Goal: Information Seeking & Learning: Learn about a topic

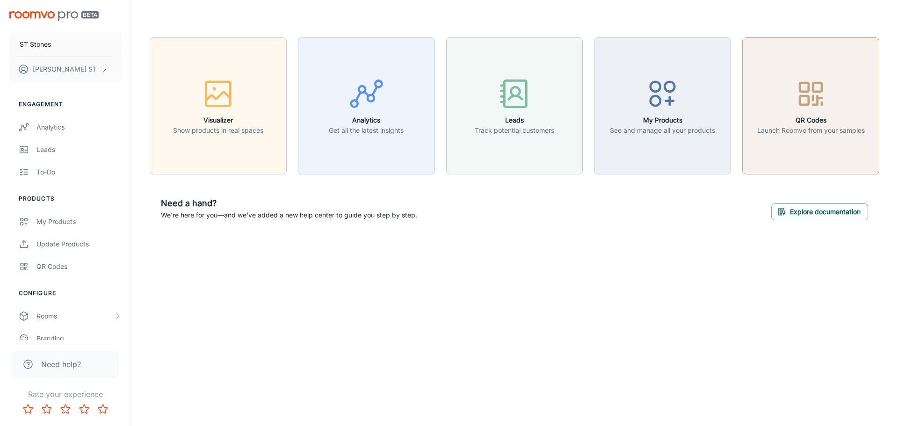
click at [824, 144] on button "QR Codes Launch Roomvo from your samples" at bounding box center [810, 105] width 137 height 137
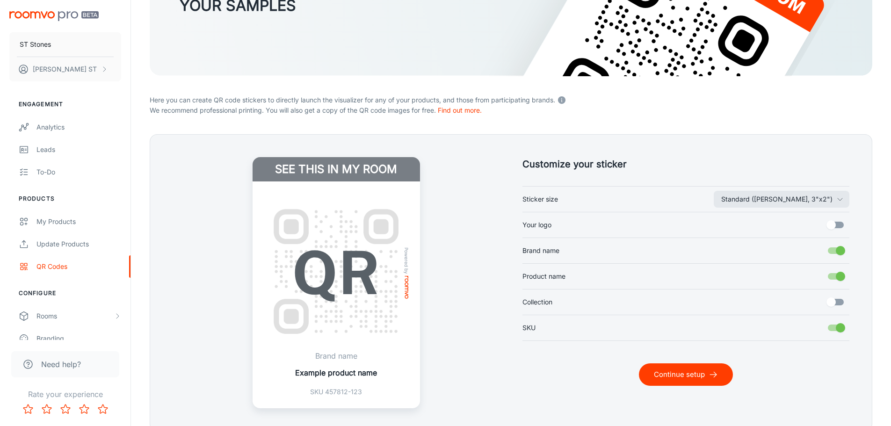
scroll to position [190, 0]
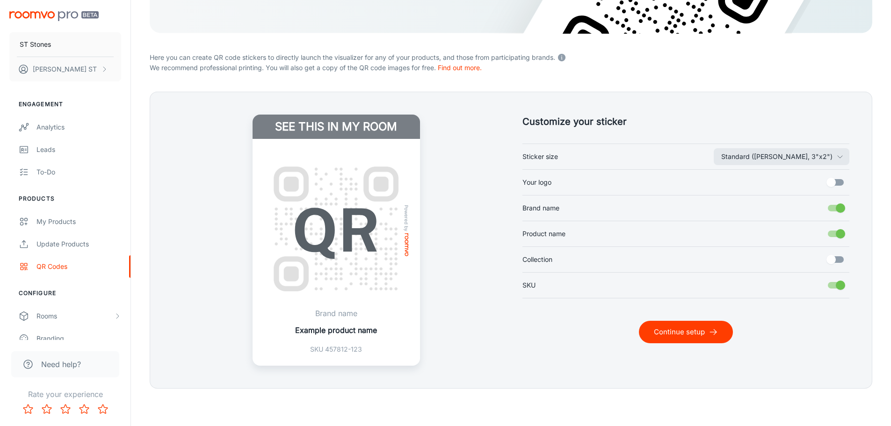
click at [349, 332] on p "Example product name" at bounding box center [336, 330] width 82 height 11
click at [622, 189] on label "Your logo" at bounding box center [686, 183] width 327 height 18
click at [805, 189] on input "Your logo" at bounding box center [831, 183] width 53 height 18
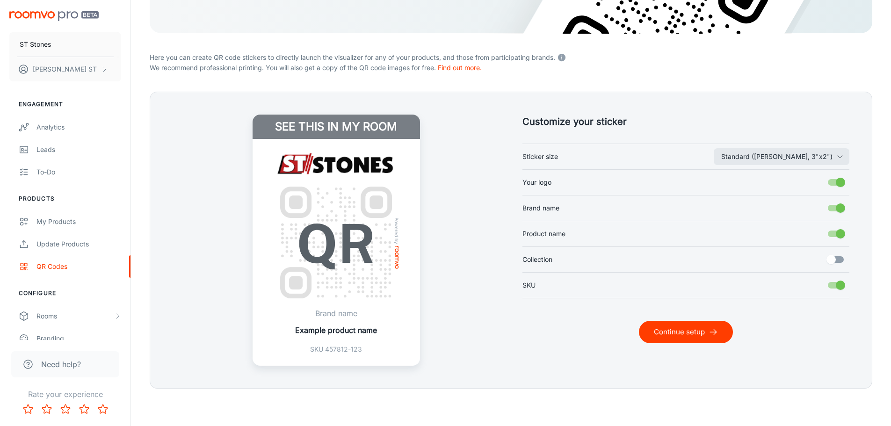
click at [622, 189] on label "Your logo" at bounding box center [686, 183] width 327 height 18
click at [814, 189] on input "Your logo" at bounding box center [840, 183] width 53 height 18
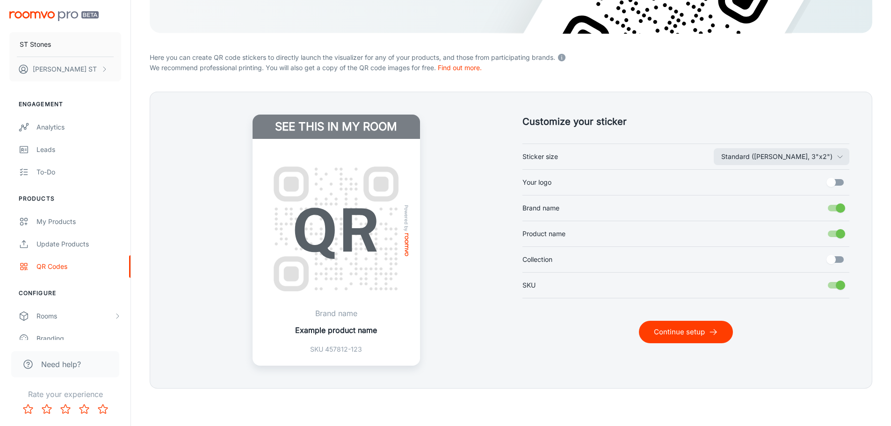
click at [622, 189] on label "Your logo" at bounding box center [686, 183] width 327 height 18
click at [805, 189] on input "Your logo" at bounding box center [831, 183] width 53 height 18
checkbox input "true"
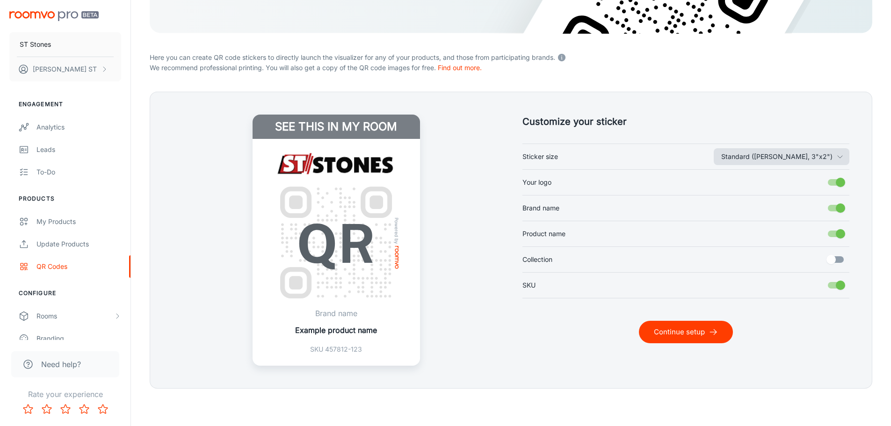
click at [792, 160] on button "Standard ([PERSON_NAME], 3"x2")" at bounding box center [782, 156] width 136 height 17
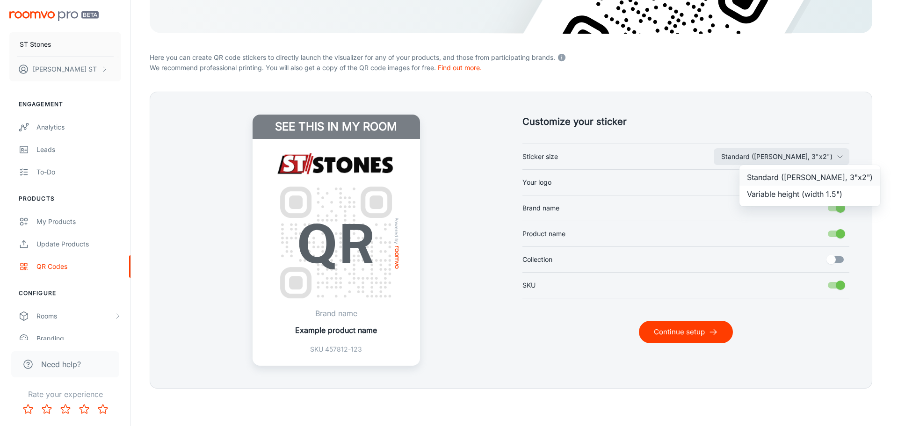
click at [794, 174] on li "Standard ([PERSON_NAME], 3"x2")" at bounding box center [810, 177] width 141 height 17
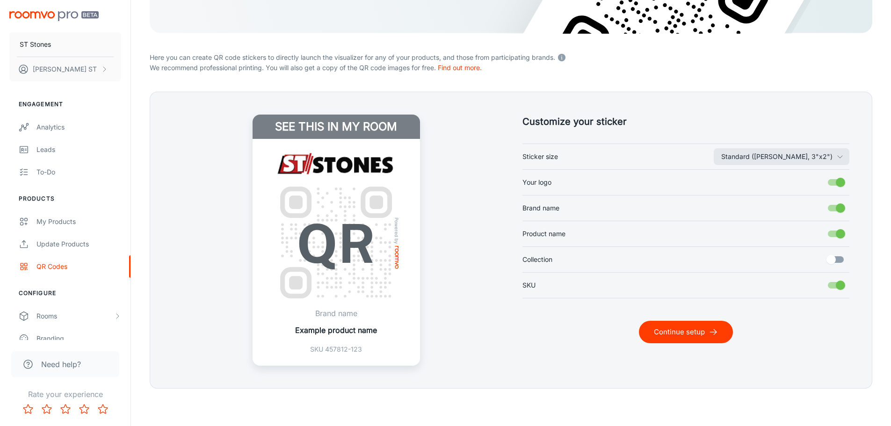
click at [670, 130] on div "Customize your sticker Standard ([PERSON_NAME], 3"x2") Sticker size Your logo B…" at bounding box center [675, 229] width 350 height 274
click at [596, 255] on label "Collection" at bounding box center [686, 260] width 327 height 18
click at [805, 255] on input "Collection" at bounding box center [831, 260] width 53 height 18
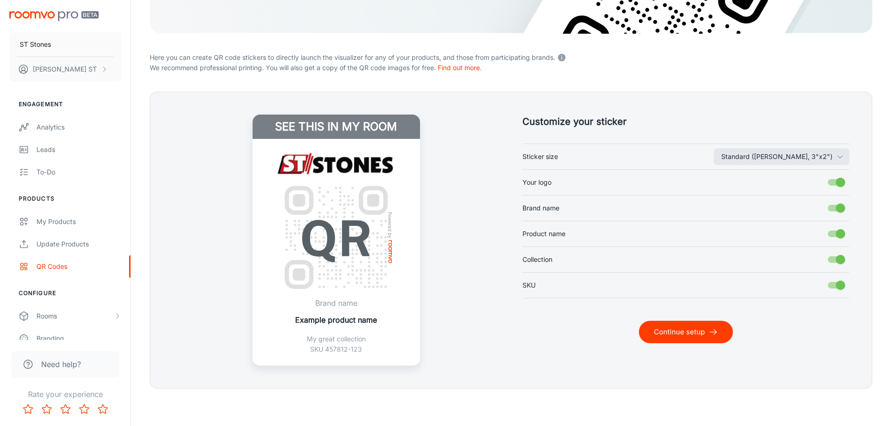
click at [596, 255] on label "Collection" at bounding box center [686, 260] width 327 height 18
click at [814, 255] on input "Collection" at bounding box center [840, 260] width 53 height 18
checkbox input "false"
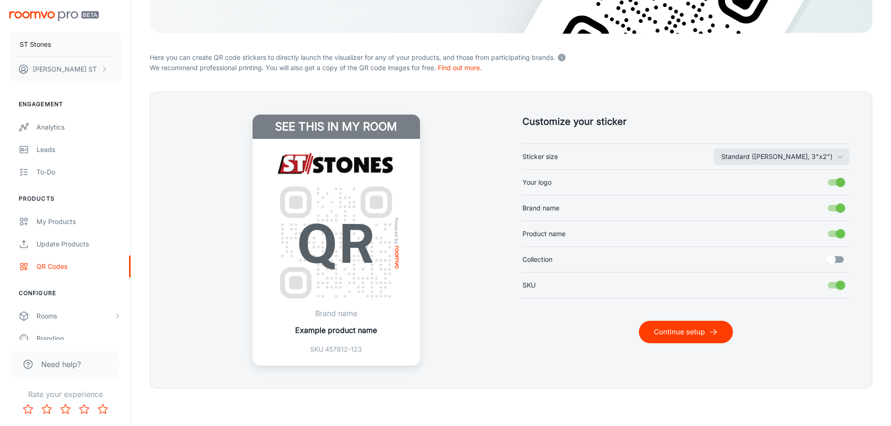
click at [706, 332] on button "Continue setup" at bounding box center [686, 332] width 94 height 22
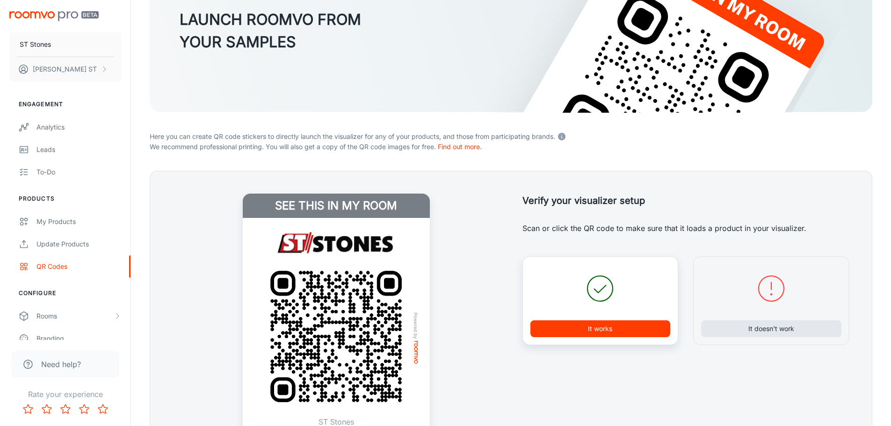
scroll to position [220, 0]
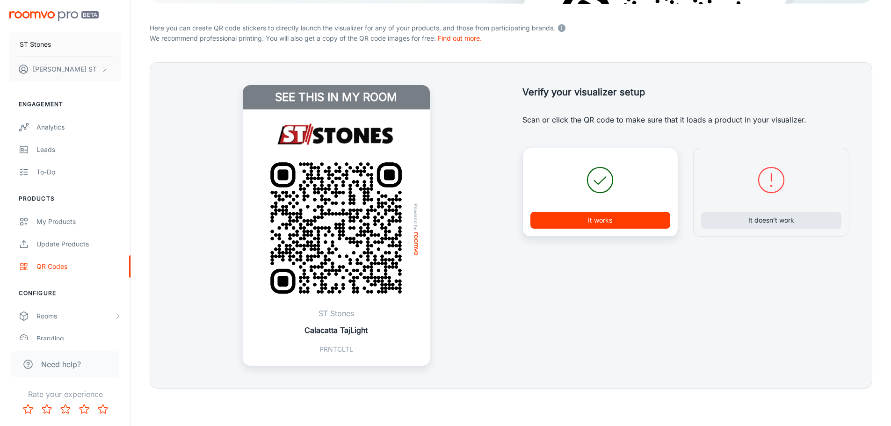
click at [605, 216] on button "It works" at bounding box center [601, 220] width 140 height 17
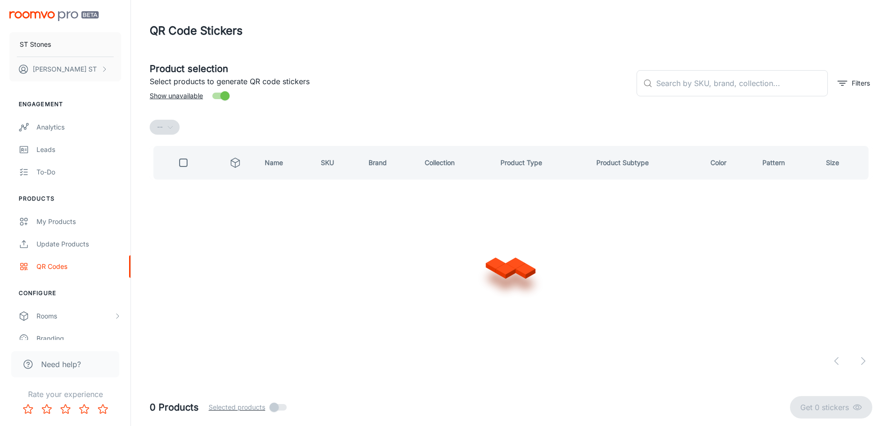
scroll to position [0, 0]
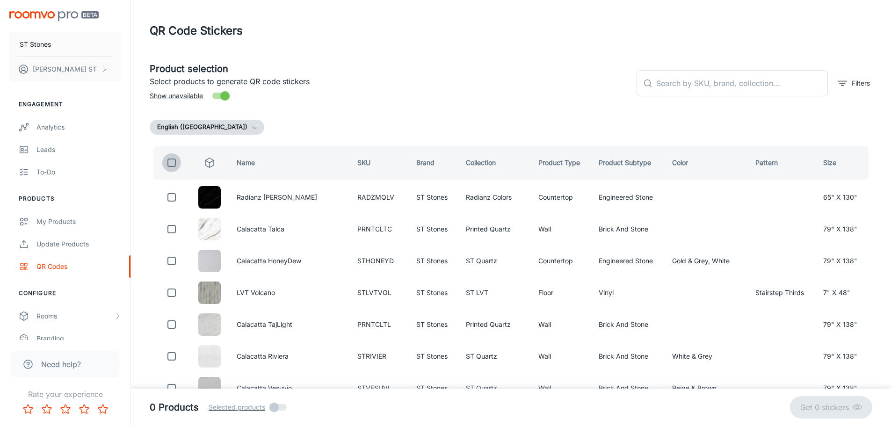
click at [174, 168] on input "checkbox" at bounding box center [171, 162] width 19 height 19
checkbox input "true"
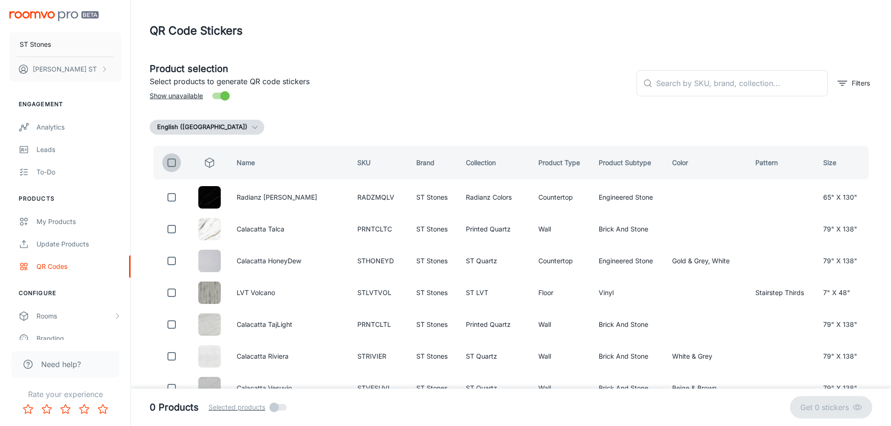
checkbox input "true"
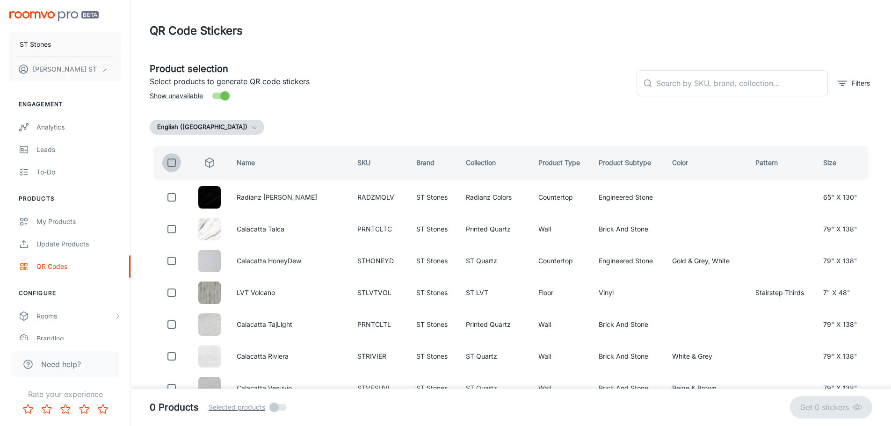
checkbox input "true"
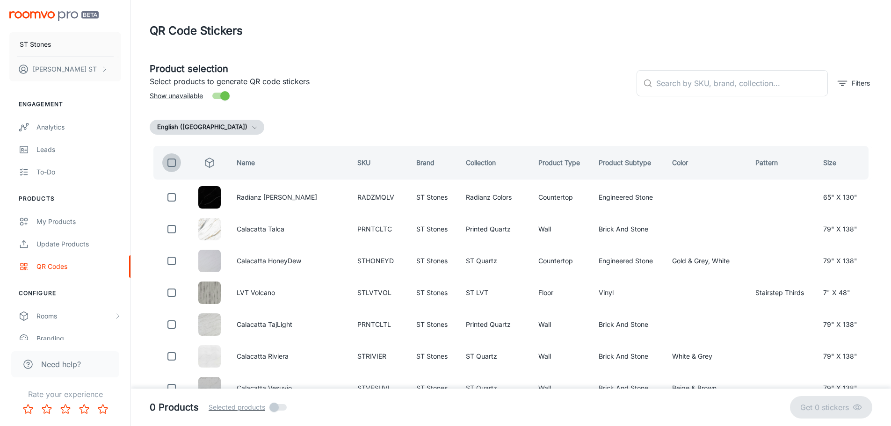
checkbox input "true"
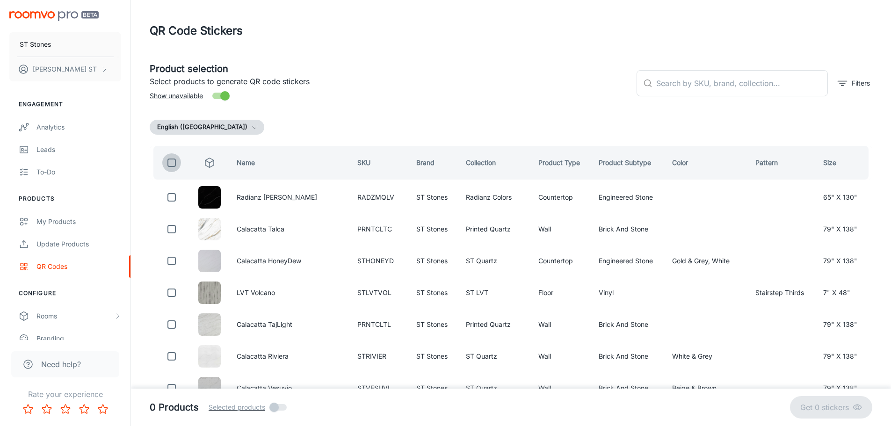
checkbox input "true"
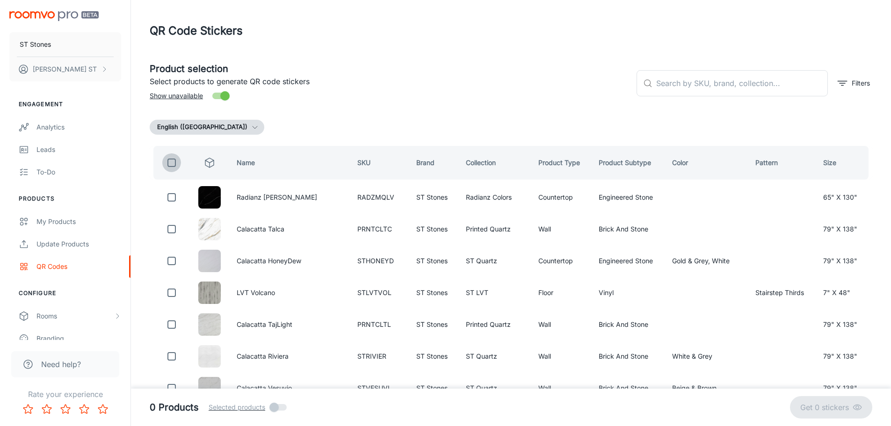
checkbox input "true"
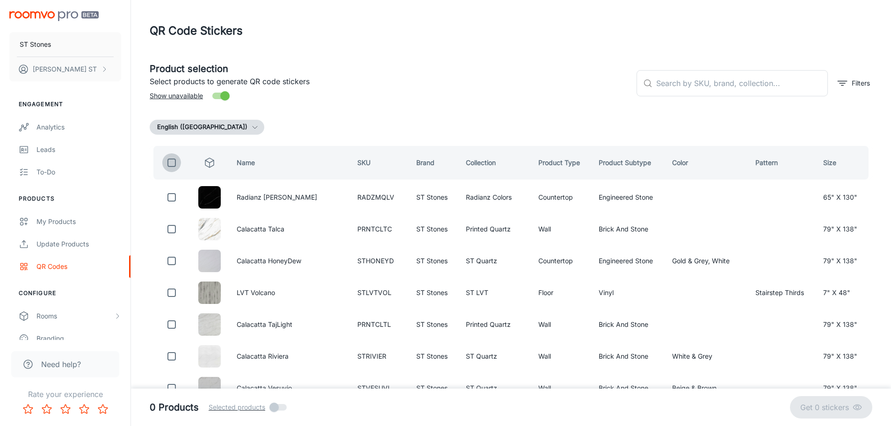
checkbox input "true"
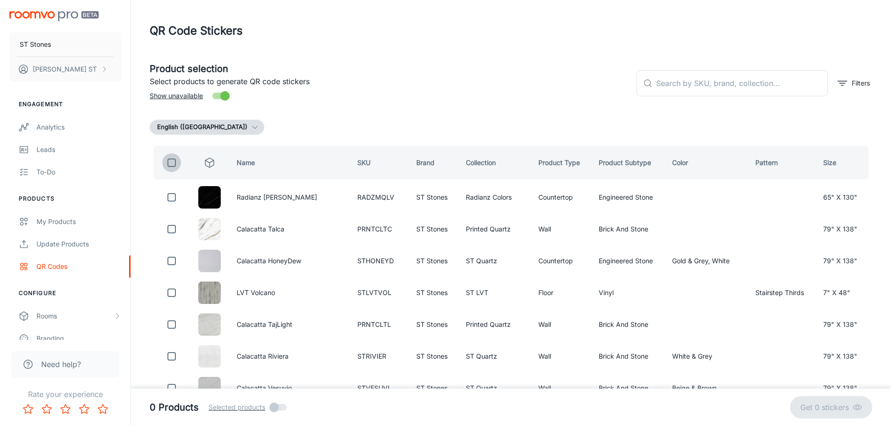
checkbox input "true"
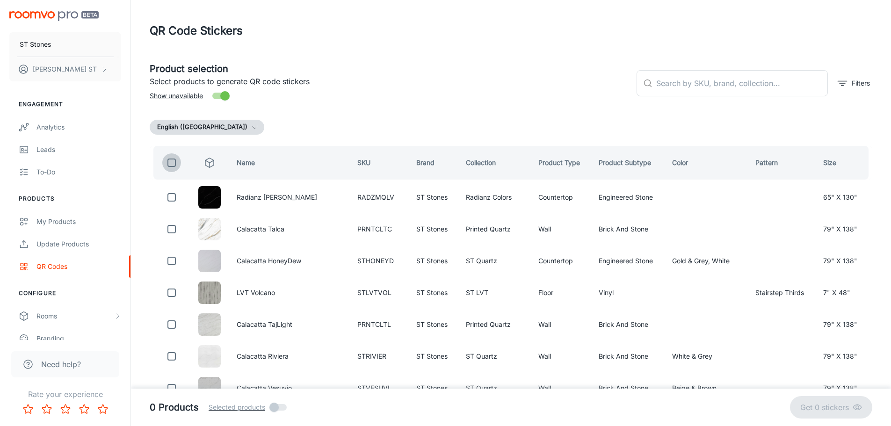
checkbox input "true"
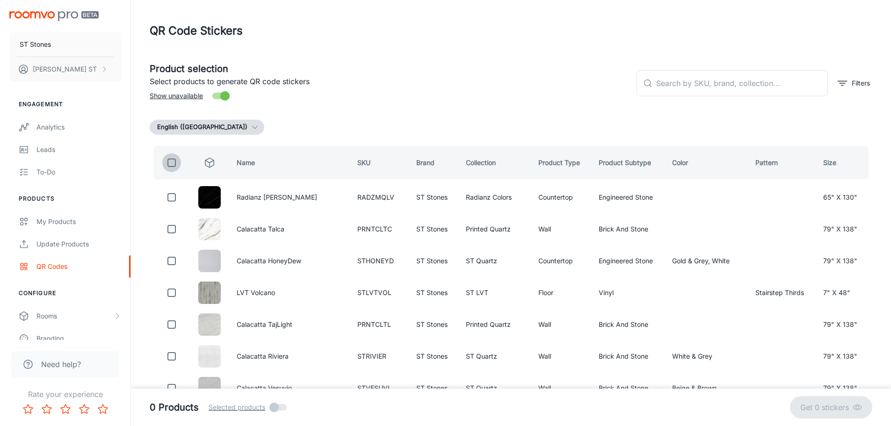
checkbox input "true"
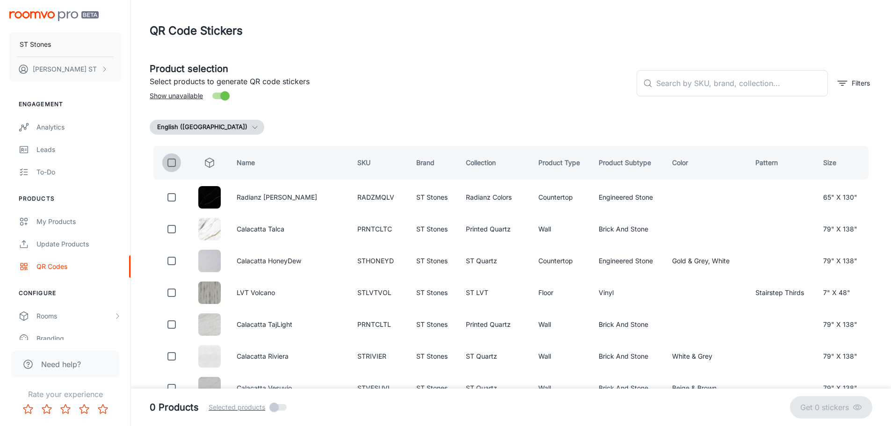
checkbox input "true"
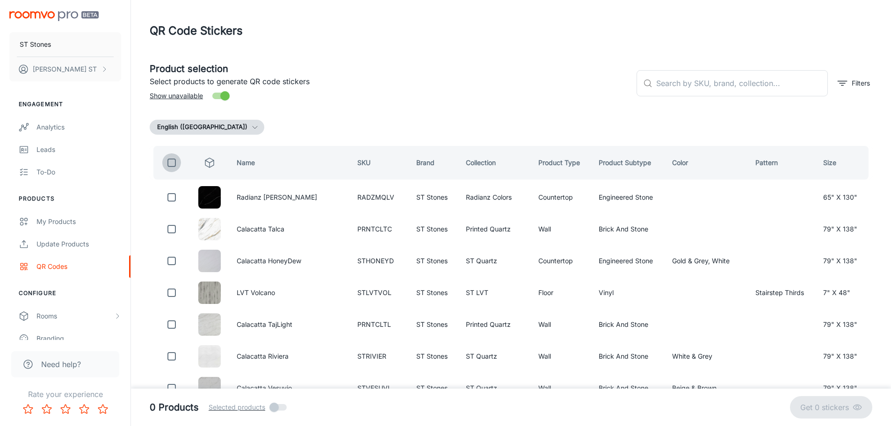
checkbox input "true"
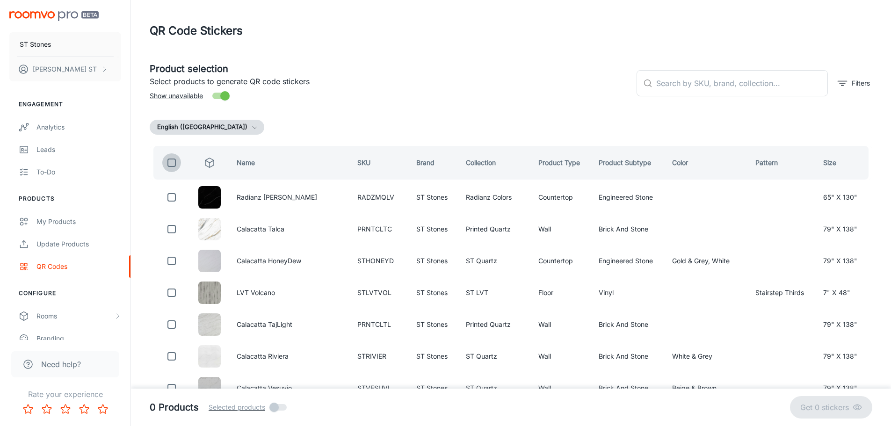
checkbox input "true"
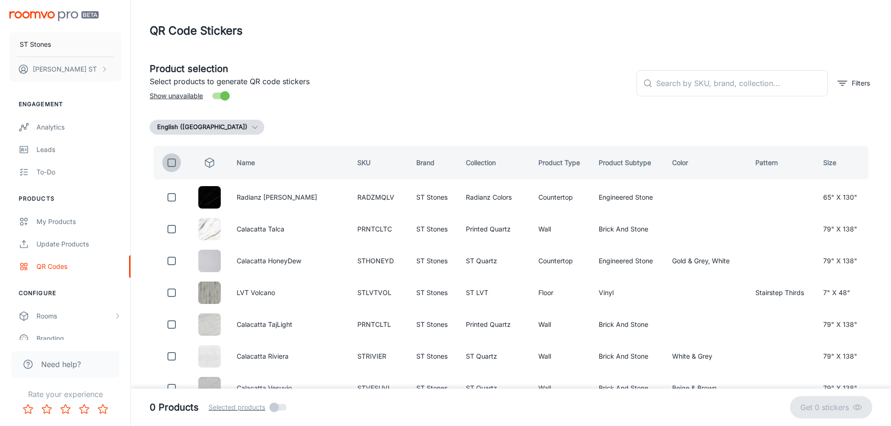
checkbox input "true"
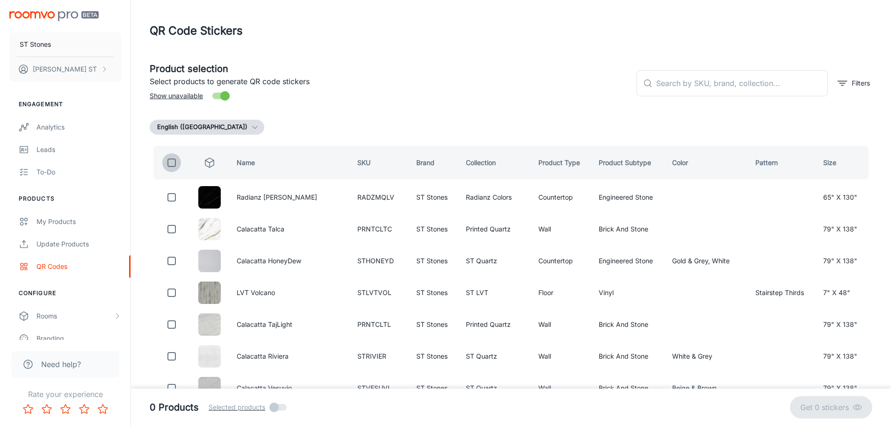
checkbox input "true"
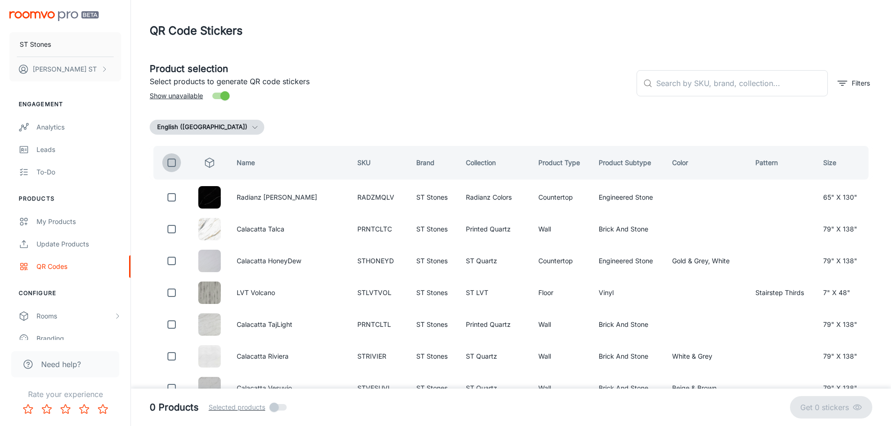
checkbox input "true"
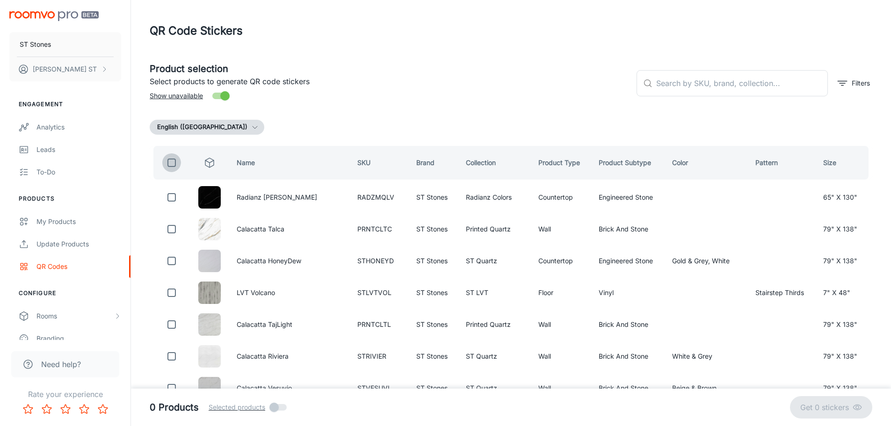
checkbox input "true"
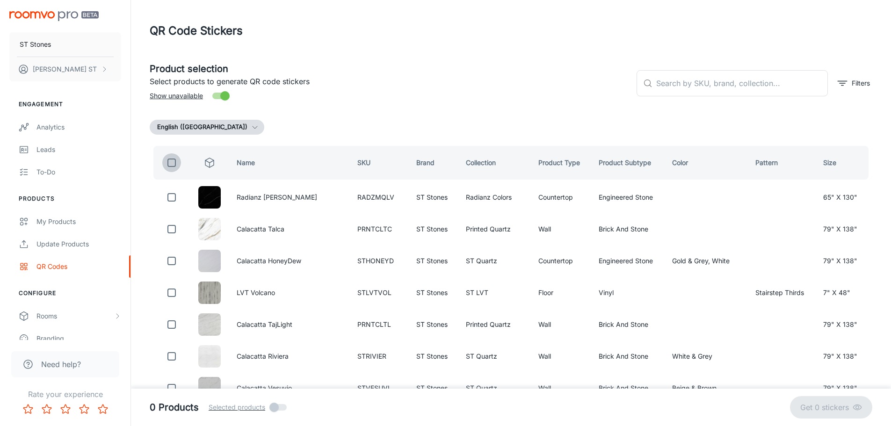
checkbox input "true"
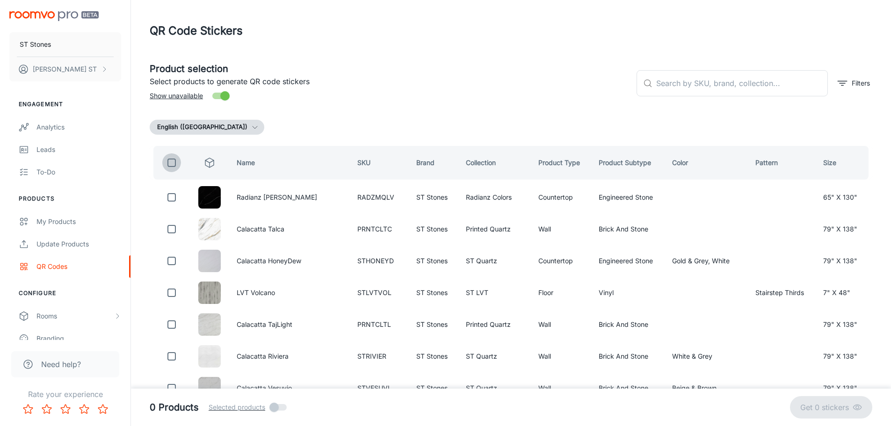
checkbox input "true"
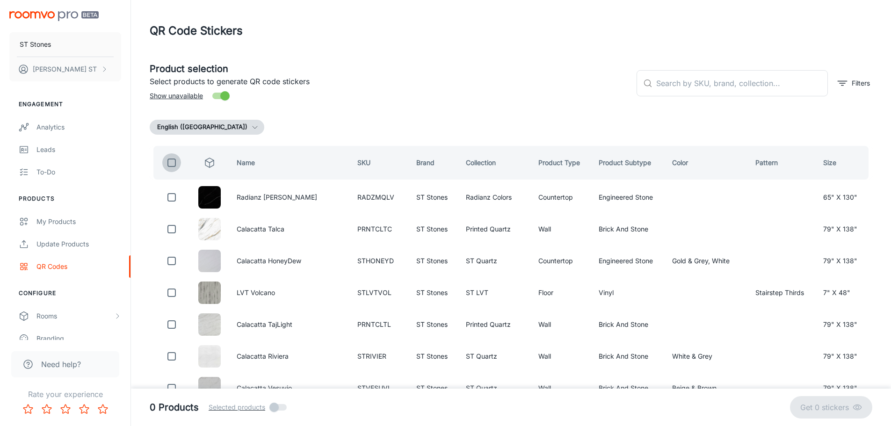
checkbox input "true"
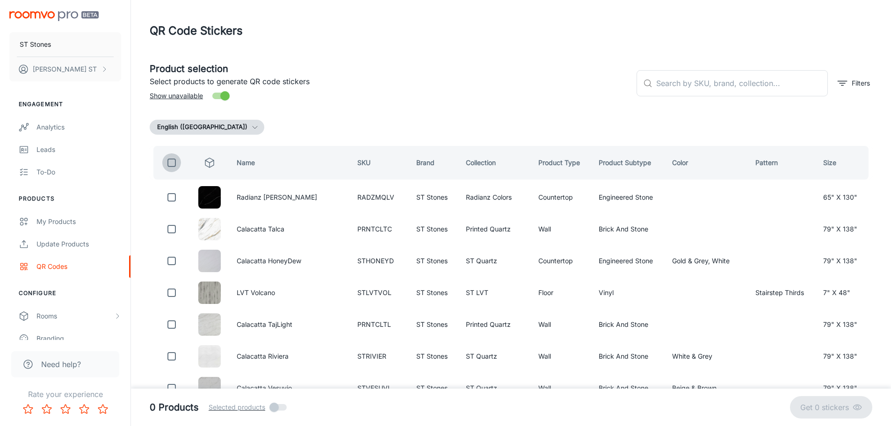
checkbox input "true"
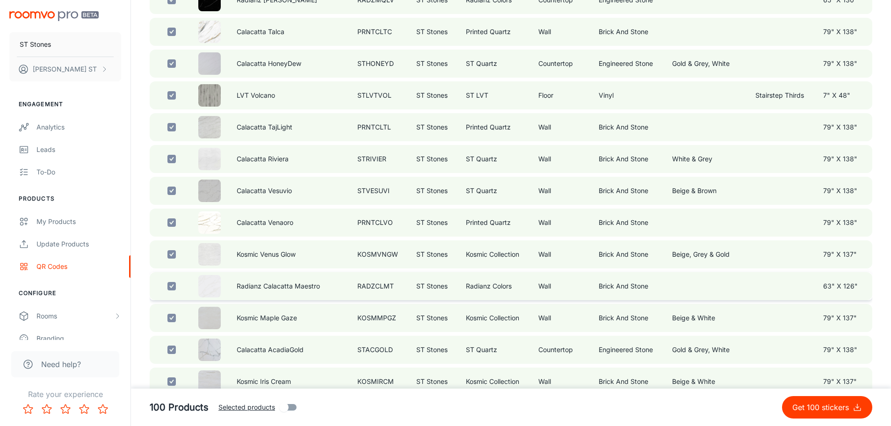
scroll to position [109, 0]
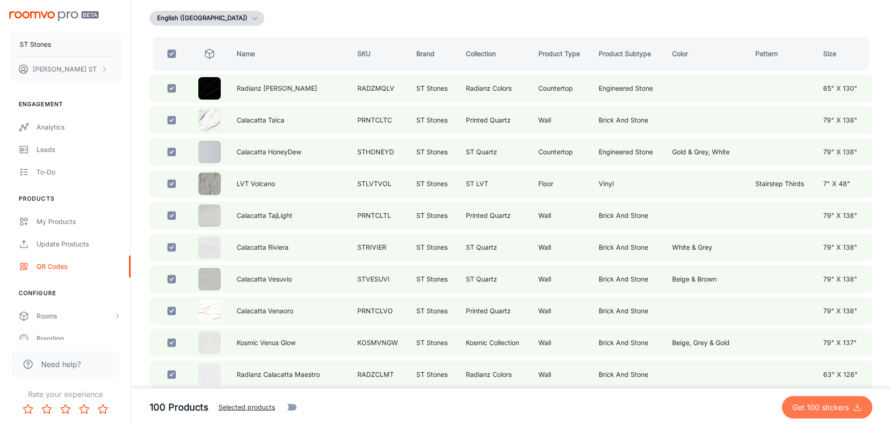
click at [829, 409] on p "Get 100 stickers" at bounding box center [823, 407] width 60 height 11
checkbox input "false"
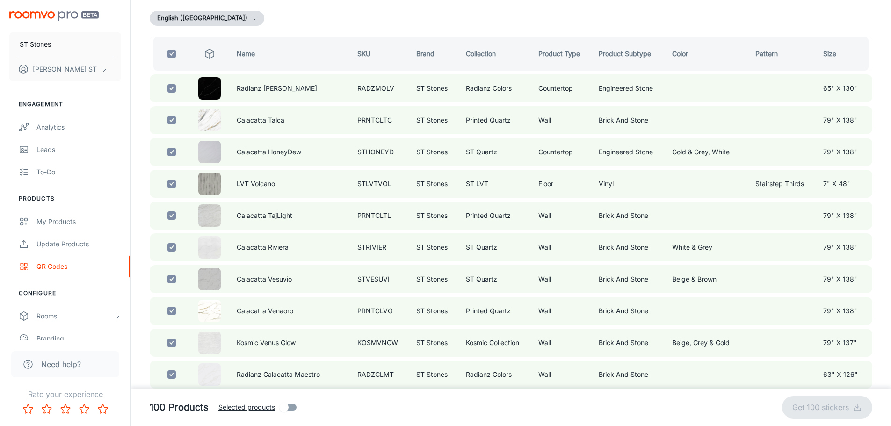
checkbox input "false"
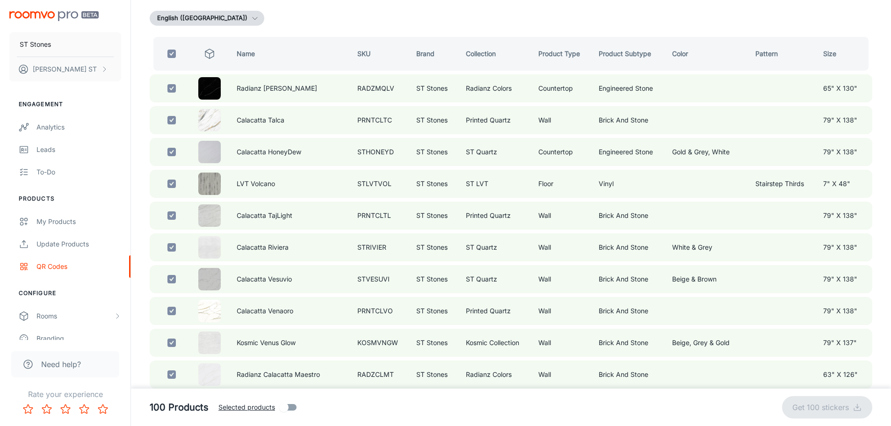
checkbox input "false"
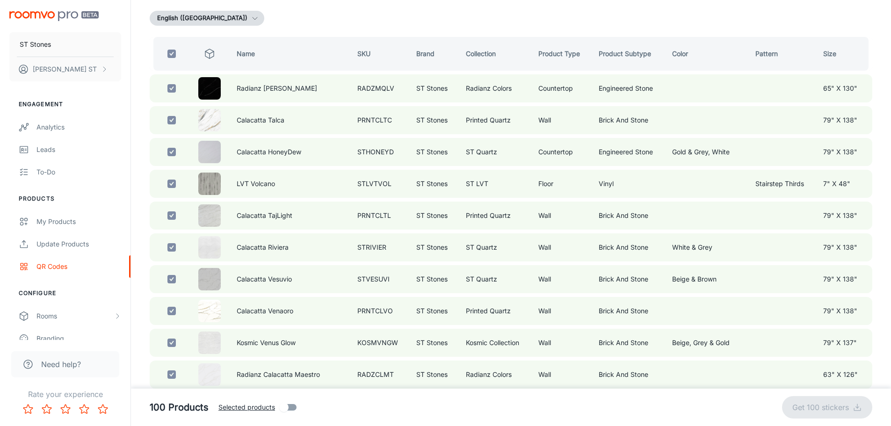
checkbox input "false"
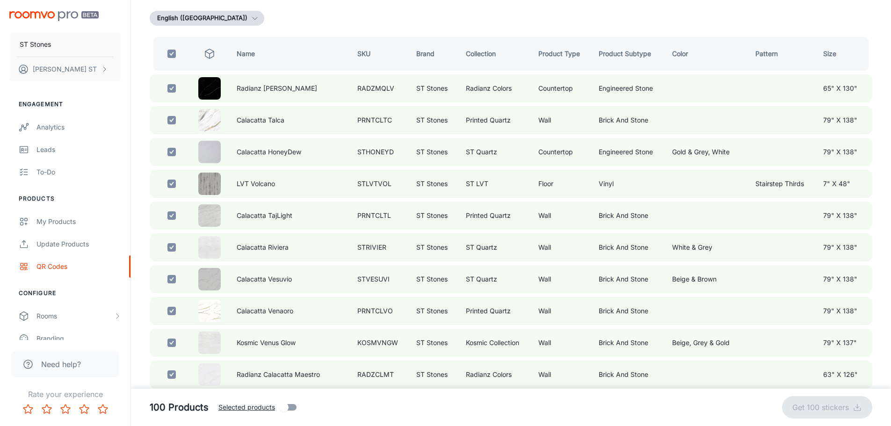
checkbox input "false"
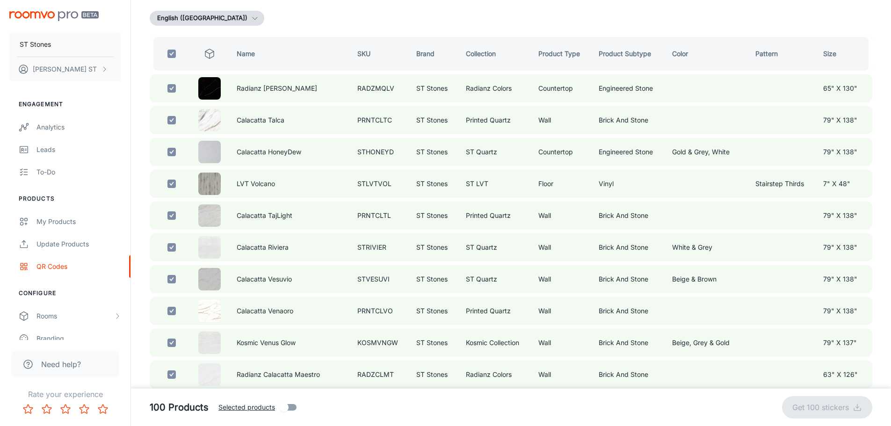
checkbox input "false"
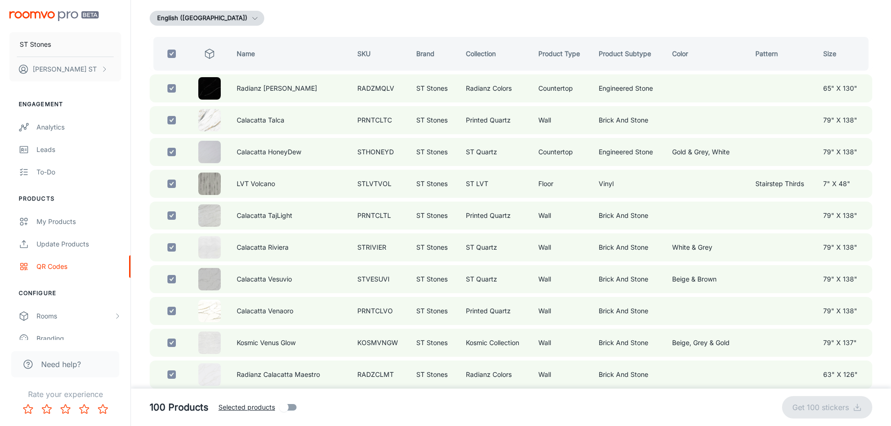
checkbox input "false"
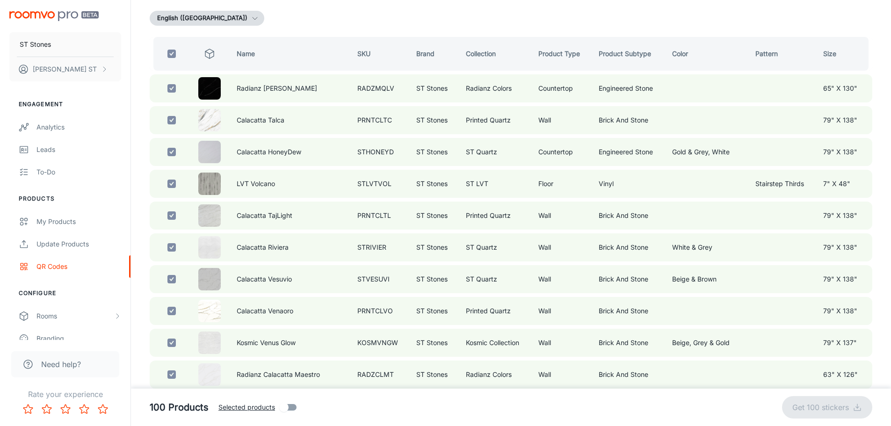
checkbox input "false"
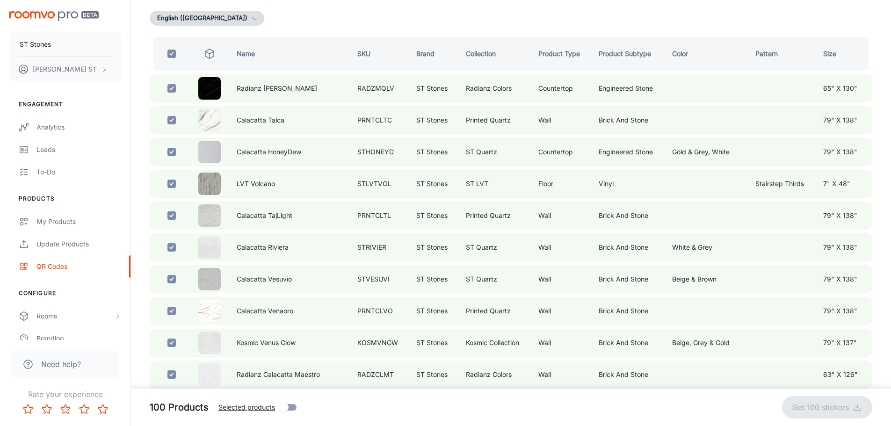
checkbox input "false"
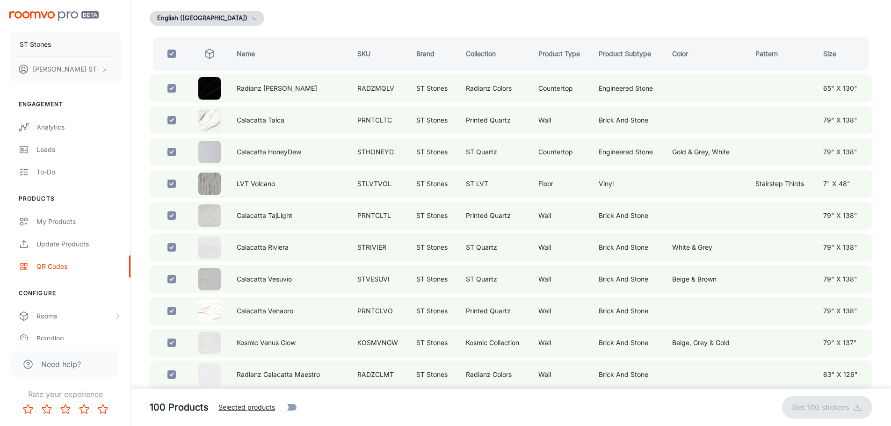
checkbox input "false"
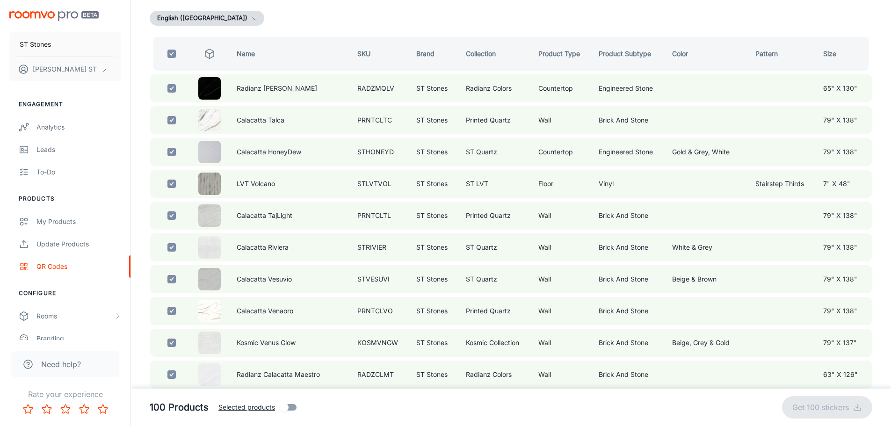
checkbox input "false"
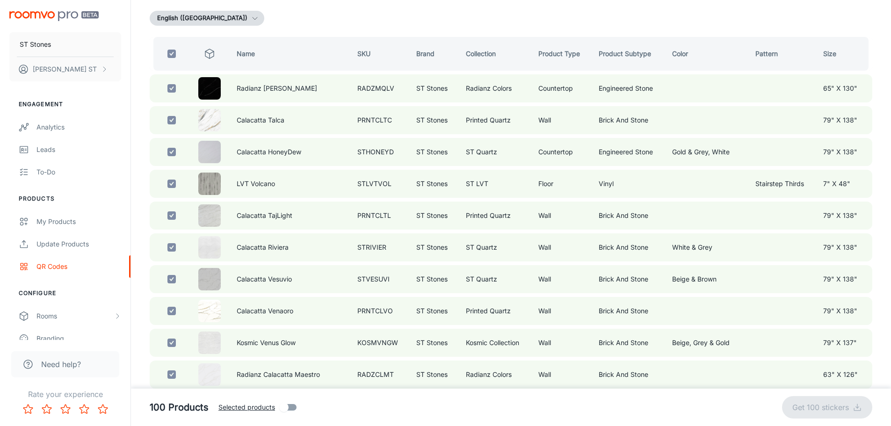
checkbox input "false"
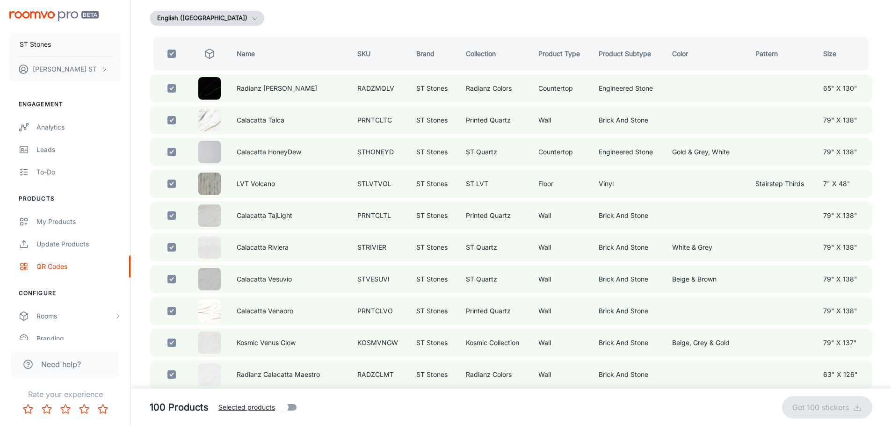
checkbox input "false"
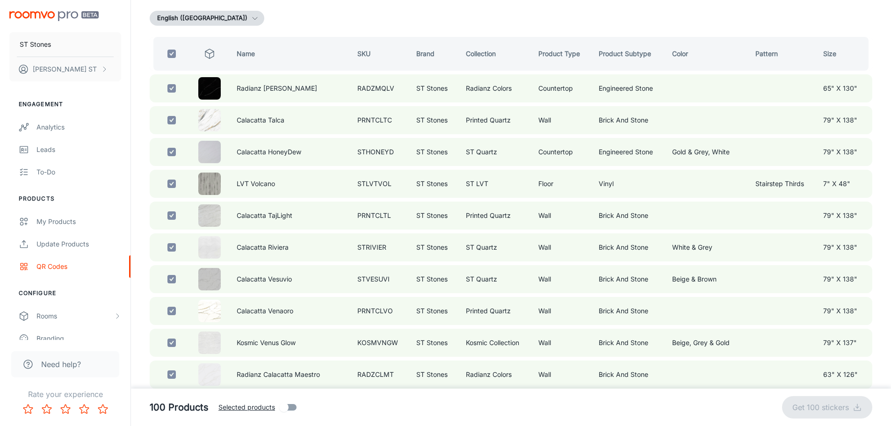
checkbox input "false"
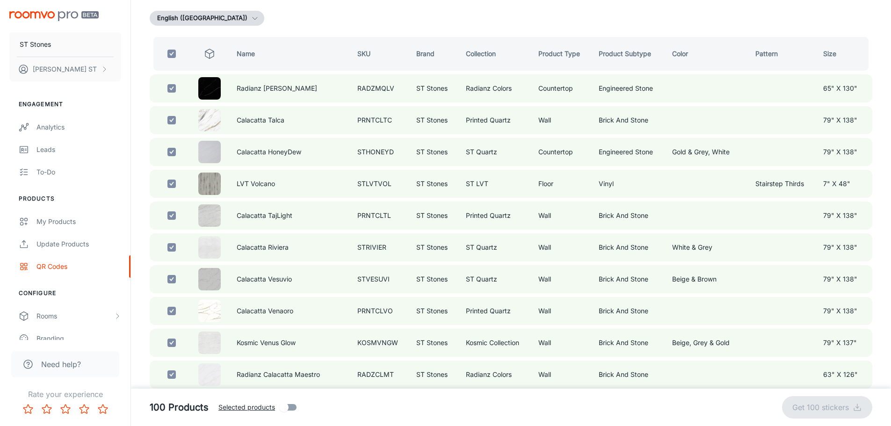
checkbox input "false"
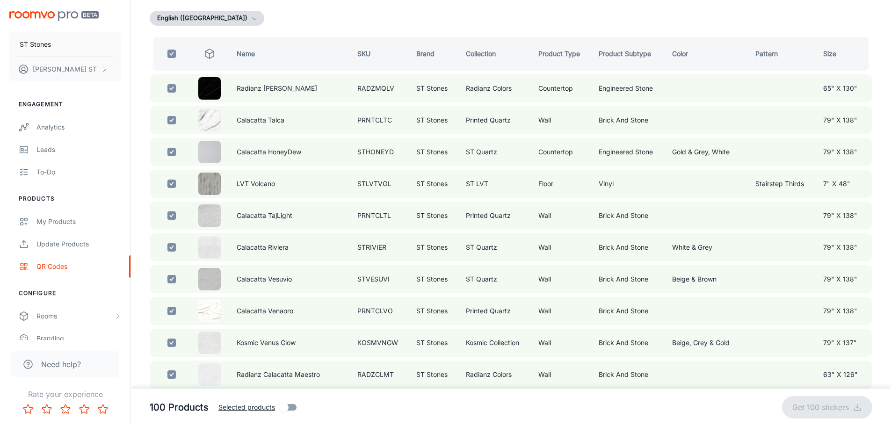
checkbox input "false"
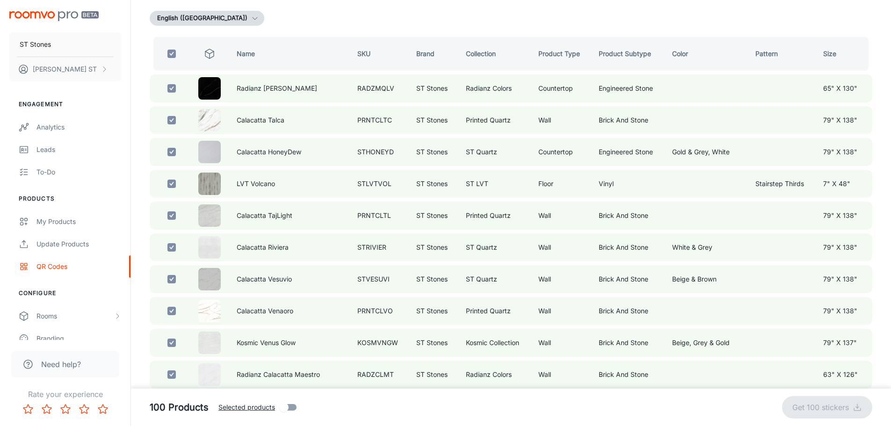
checkbox input "false"
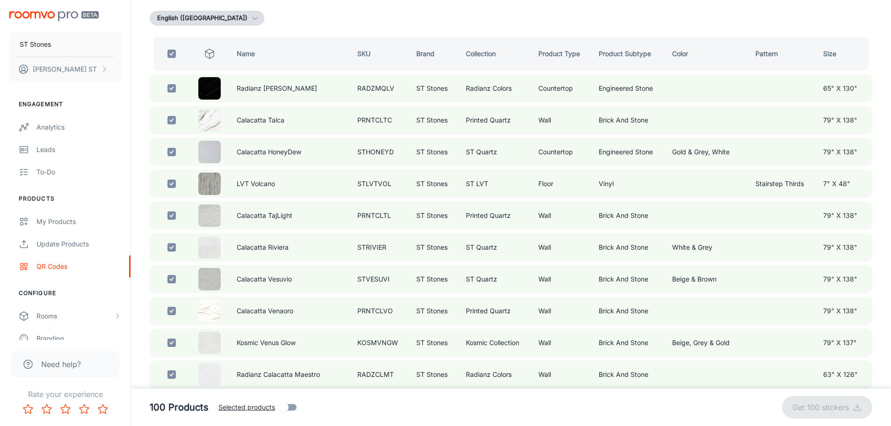
checkbox input "false"
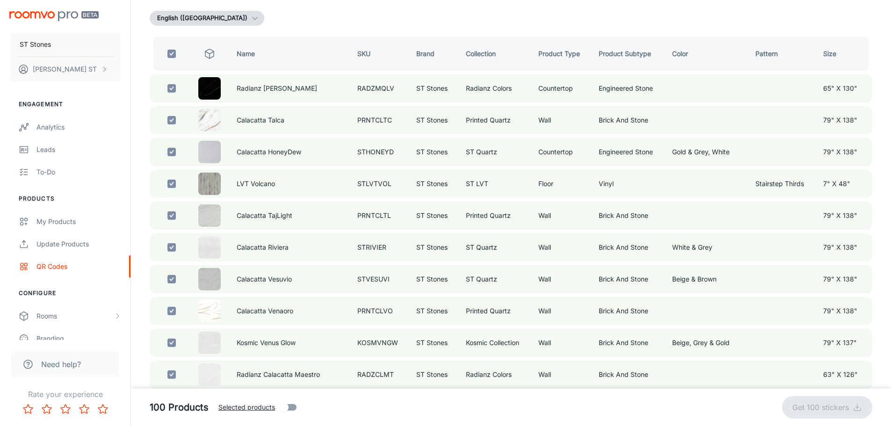
checkbox input "false"
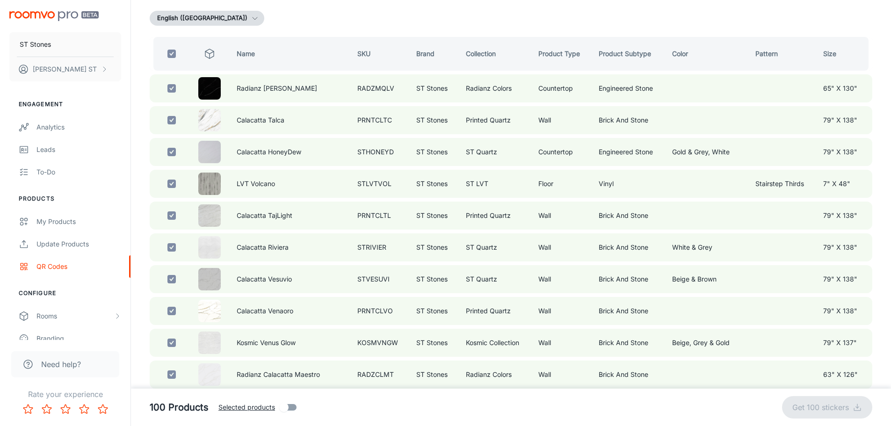
checkbox input "false"
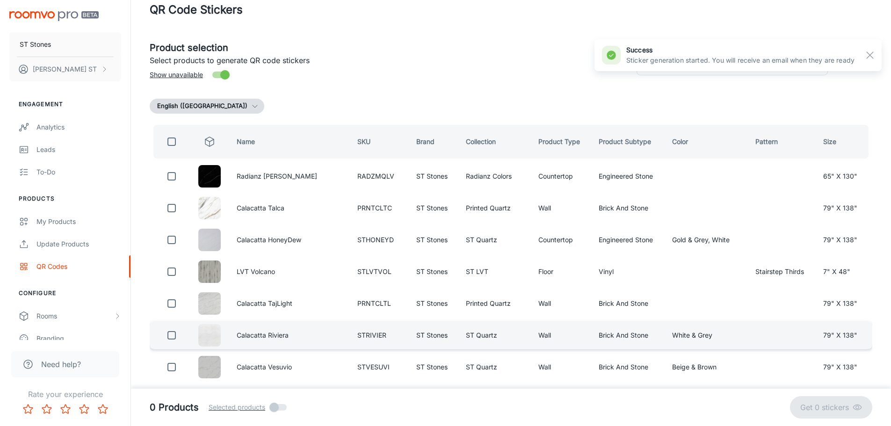
scroll to position [0, 0]
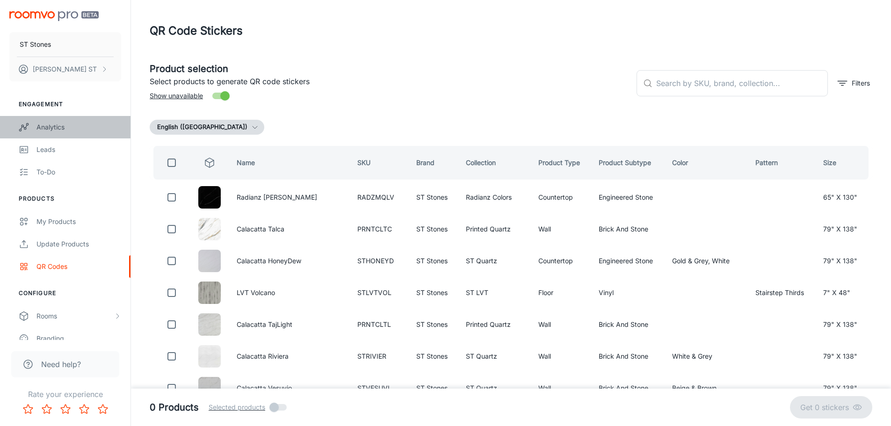
click at [46, 127] on div "Analytics" at bounding box center [78, 127] width 85 height 10
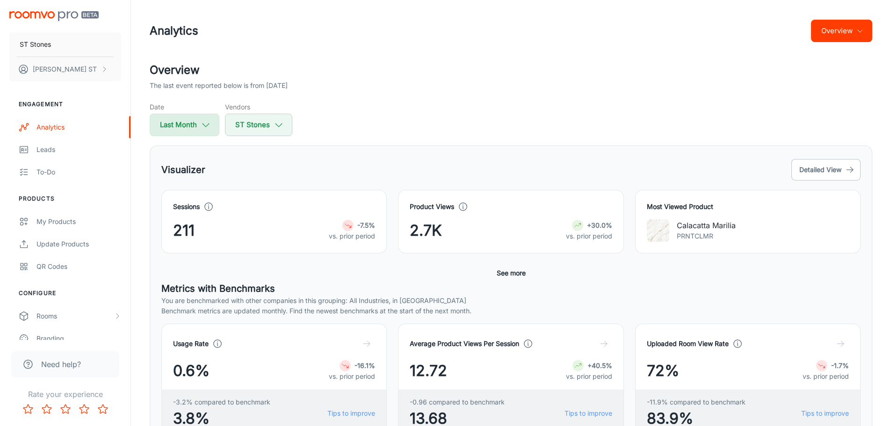
click at [194, 131] on button "Last Month" at bounding box center [185, 125] width 70 height 22
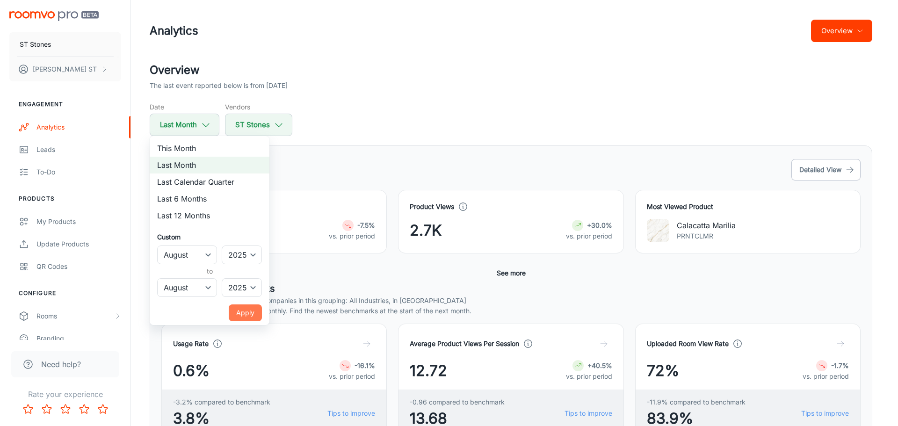
drag, startPoint x: 241, startPoint y: 318, endPoint x: 275, endPoint y: 297, distance: 39.3
click at [242, 318] on button "Apply" at bounding box center [245, 313] width 33 height 17
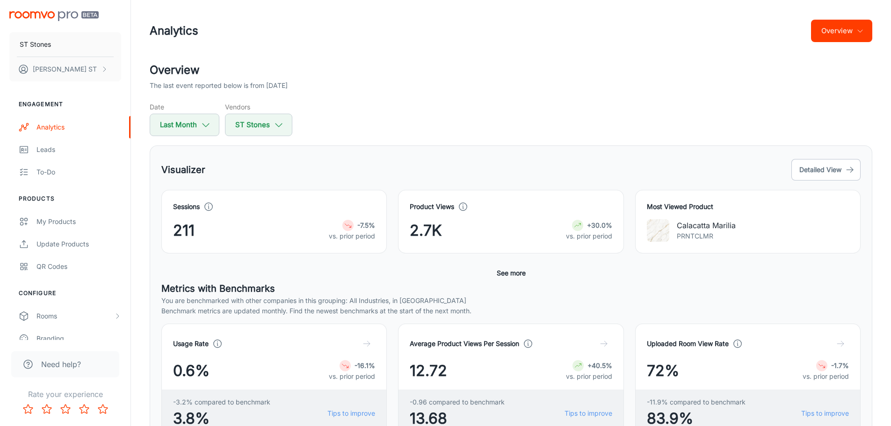
click at [341, 177] on div "Visualizer Detailed View" at bounding box center [510, 169] width 699 height 25
drag, startPoint x: 178, startPoint y: 233, endPoint x: 190, endPoint y: 232, distance: 11.8
click at [190, 232] on span "211" at bounding box center [184, 230] width 22 height 22
click at [471, 225] on div "2.7K +30.0% vs. prior period" at bounding box center [511, 230] width 202 height 22
drag, startPoint x: 413, startPoint y: 231, endPoint x: 433, endPoint y: 232, distance: 20.1
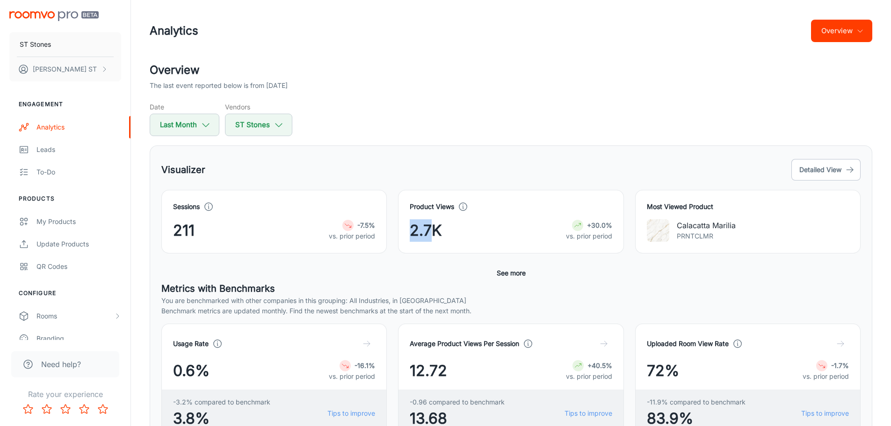
click at [433, 232] on span "2.7K" at bounding box center [426, 230] width 32 height 22
click at [452, 232] on div "2.7K +30.0% vs. prior period" at bounding box center [511, 230] width 202 height 22
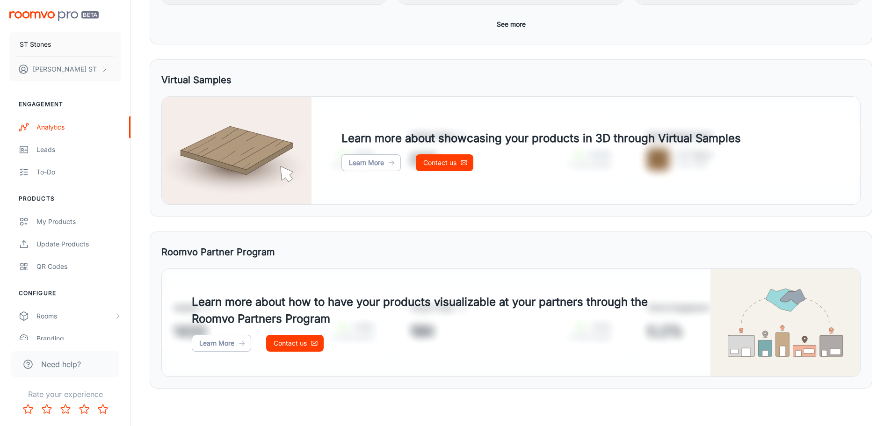
scroll to position [215, 0]
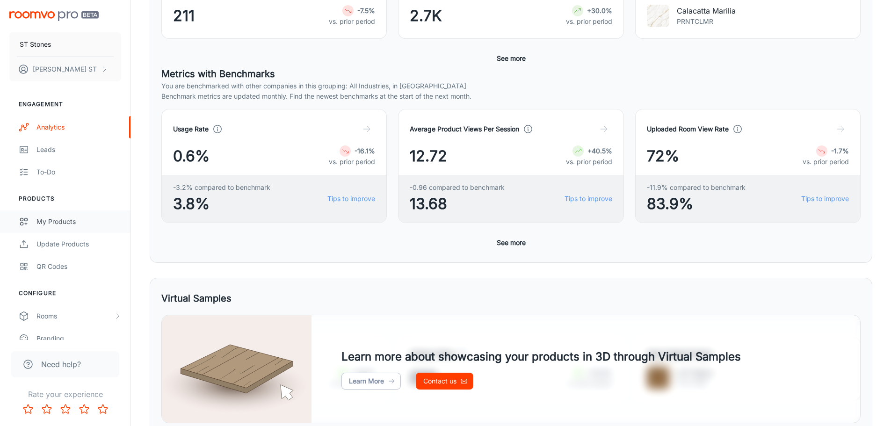
click at [67, 215] on link "My Products" at bounding box center [65, 222] width 131 height 22
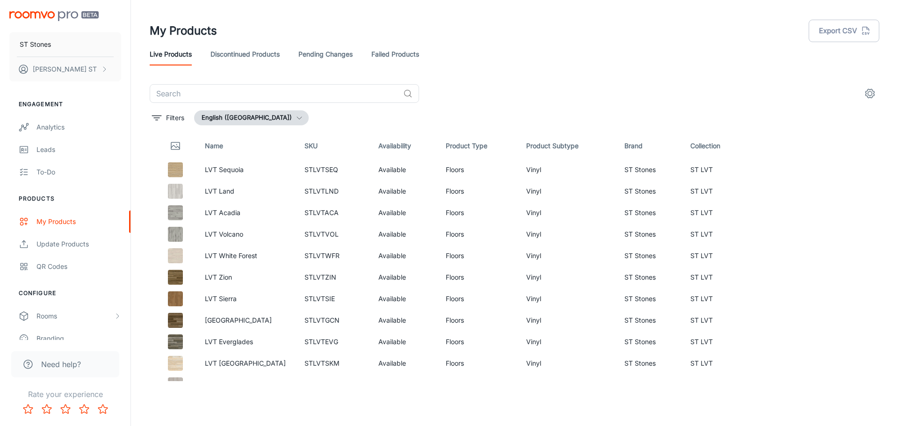
click at [239, 120] on button "English ([GEOGRAPHIC_DATA])" at bounding box center [251, 117] width 115 height 15
click at [239, 120] on div at bounding box center [449, 213] width 898 height 426
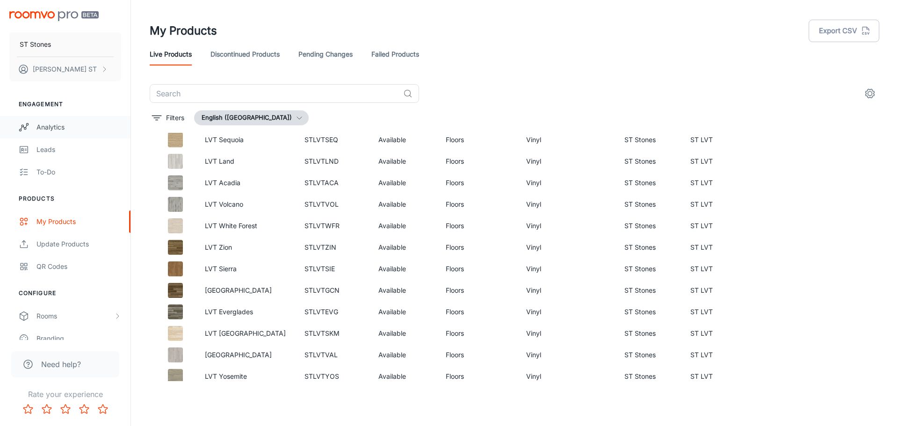
click at [58, 128] on div "Analytics" at bounding box center [78, 127] width 85 height 10
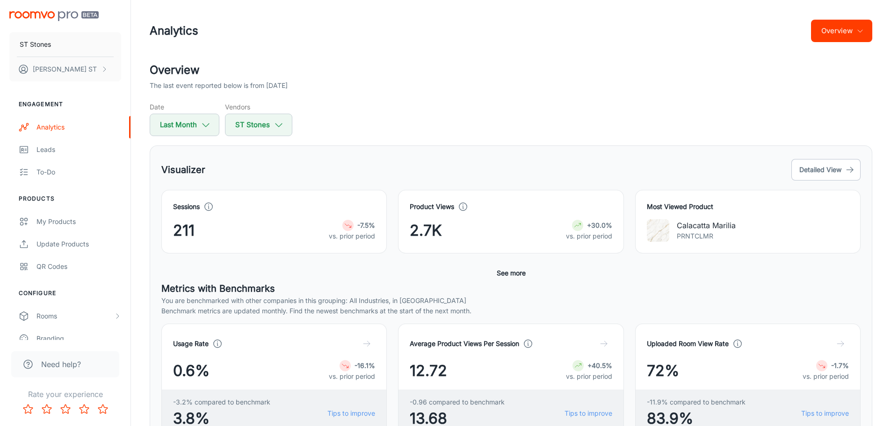
click at [752, 212] on div "Most Viewed Product Calacatta Marilia PRNTCLMR" at bounding box center [748, 222] width 226 height 64
click at [826, 171] on button "Detailed View" at bounding box center [826, 170] width 69 height 22
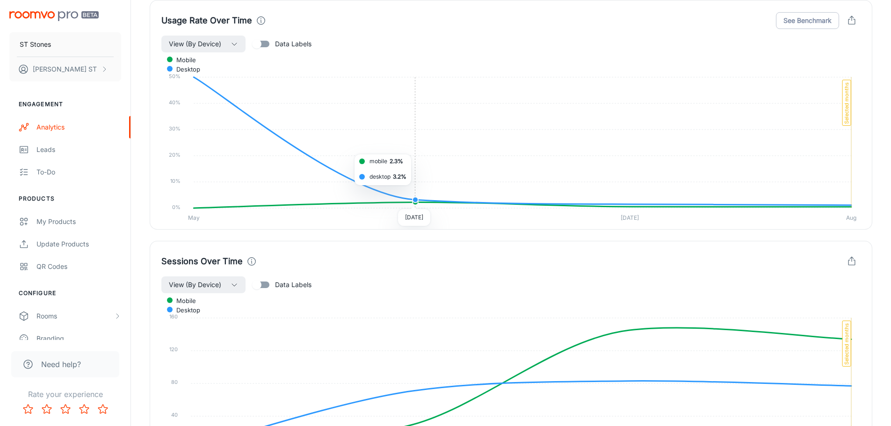
scroll to position [546, 0]
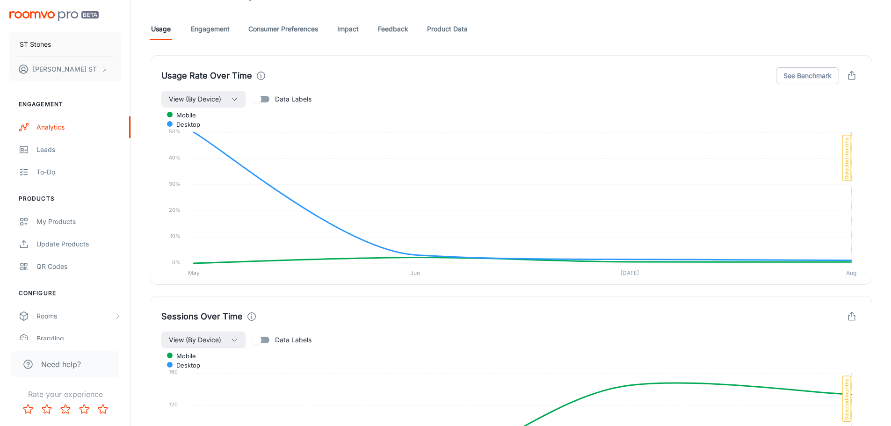
click at [459, 25] on link "Product Data" at bounding box center [447, 29] width 41 height 22
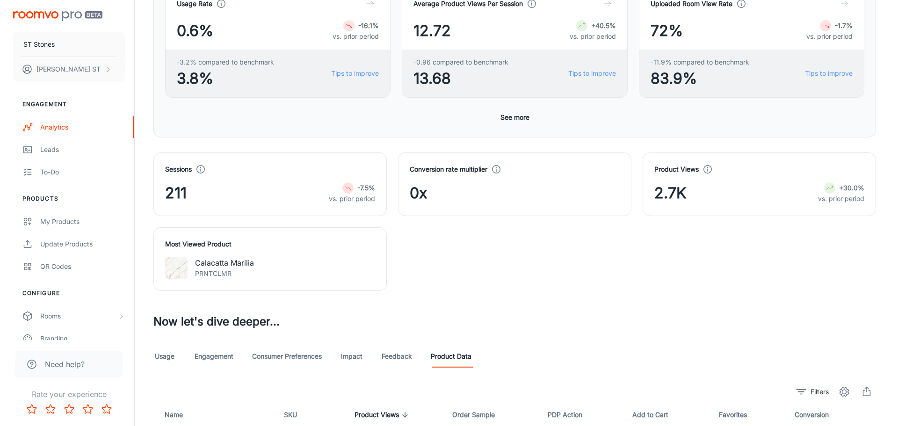
scroll to position [439, 0]
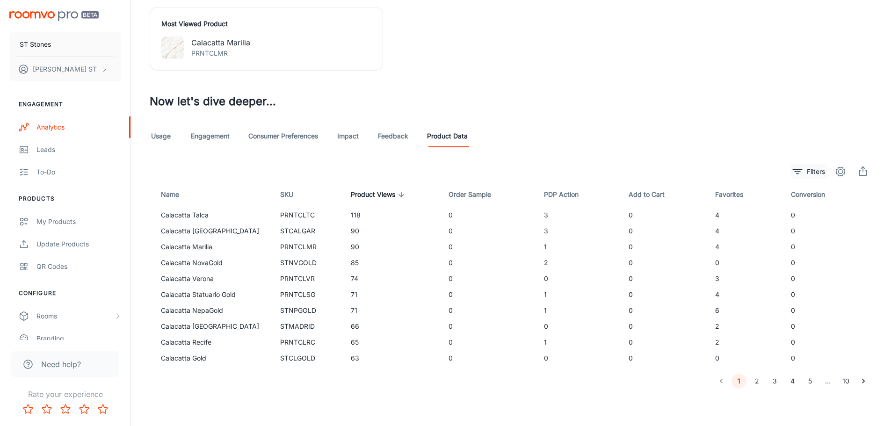
click at [811, 172] on p "Filters" at bounding box center [816, 172] width 18 height 10
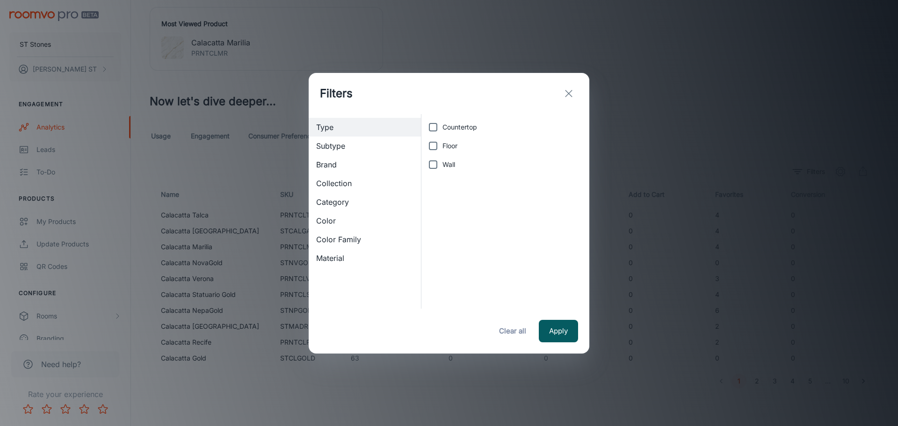
click at [451, 131] on span "Countertop" at bounding box center [460, 127] width 35 height 10
click at [443, 131] on input "Countertop" at bounding box center [433, 127] width 19 height 19
click at [557, 331] on button "Apply" at bounding box center [558, 331] width 39 height 22
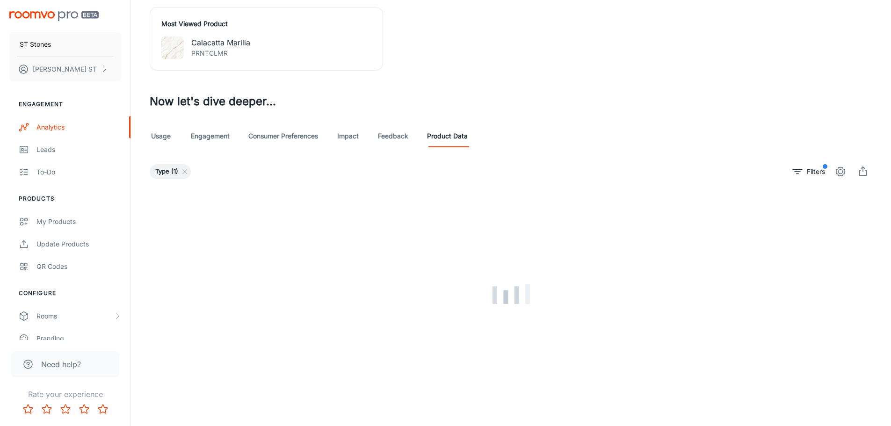
click at [842, 173] on icon "settings" at bounding box center [840, 171] width 11 height 11
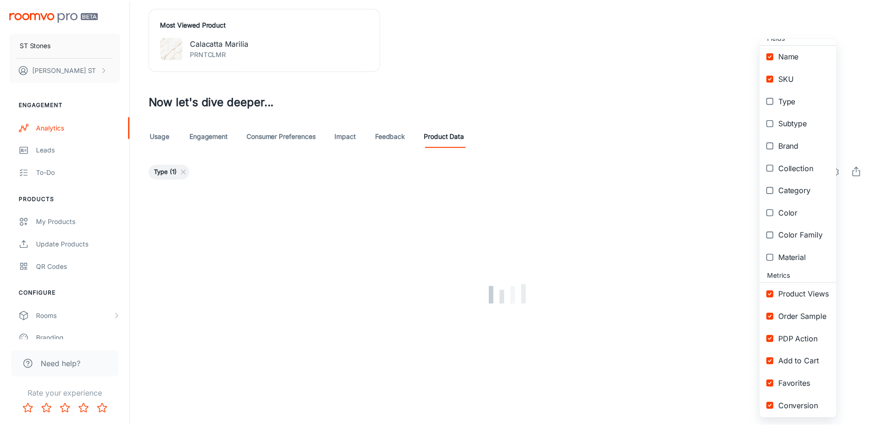
scroll to position [15, 0]
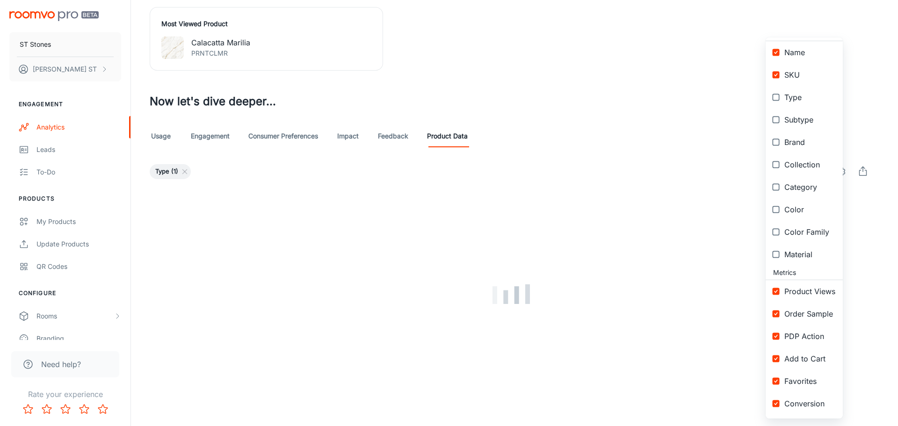
click at [613, 122] on div at bounding box center [449, 213] width 898 height 426
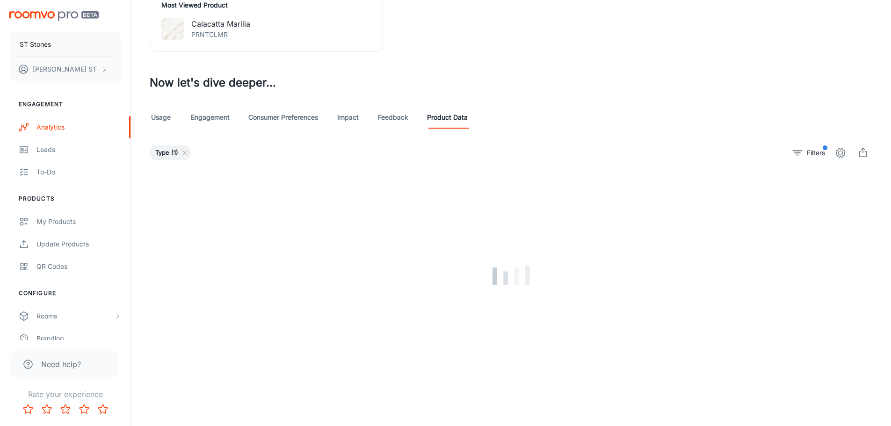
scroll to position [439, 0]
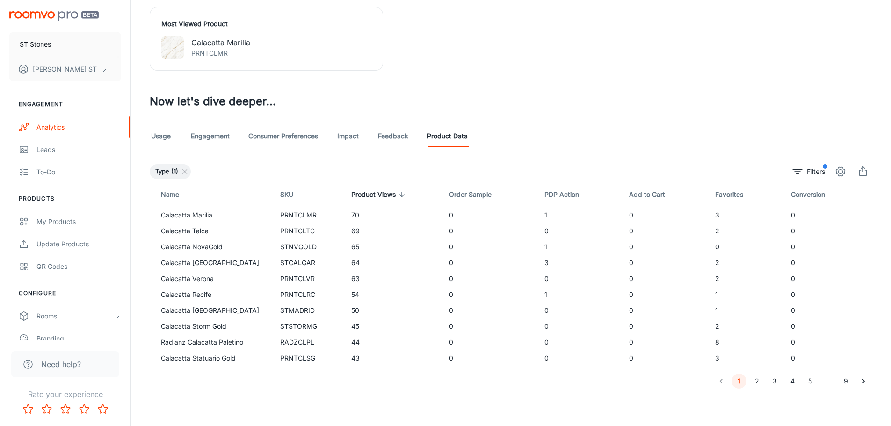
click at [844, 383] on button "9" at bounding box center [845, 381] width 15 height 15
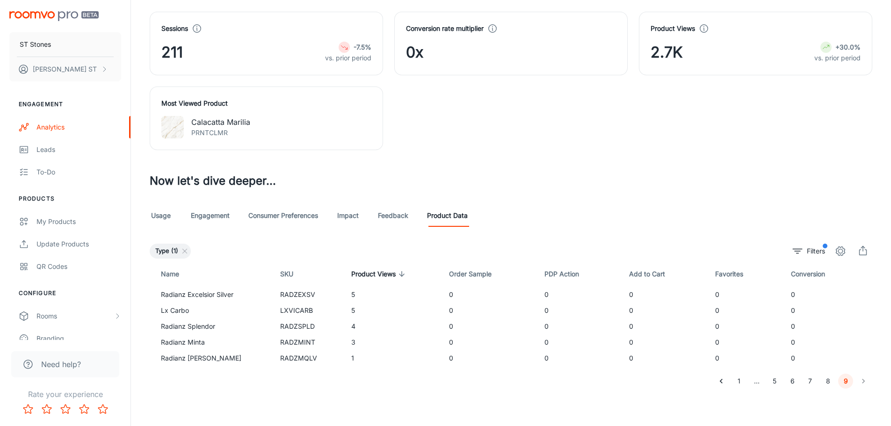
scroll to position [359, 0]
click at [830, 384] on button "8" at bounding box center [828, 381] width 15 height 15
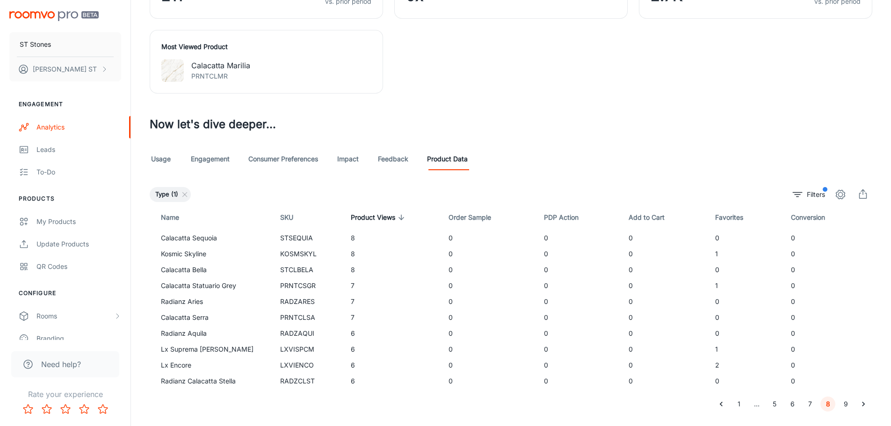
scroll to position [439, 0]
